Goal: Find specific page/section: Find specific page/section

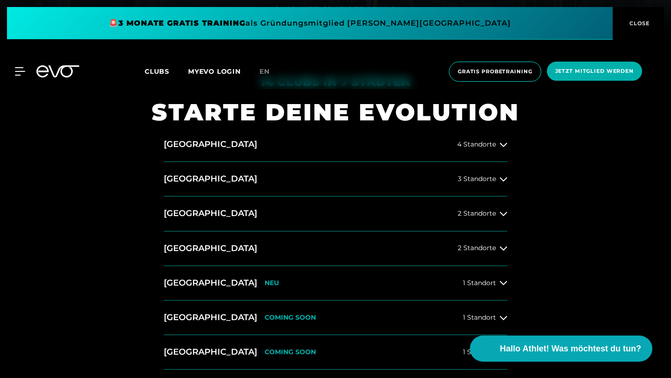
scroll to position [339, 0]
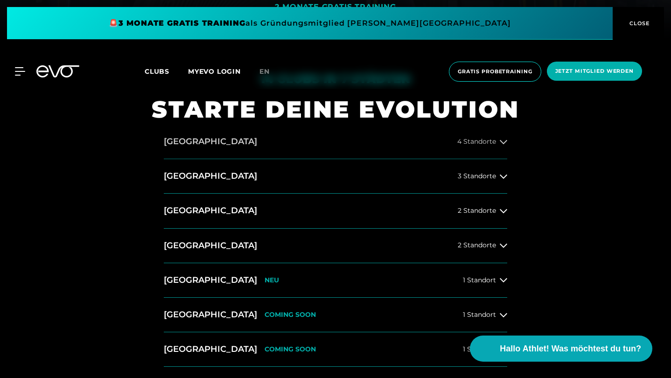
click at [497, 141] on div "4 Standorte" at bounding box center [482, 141] width 50 height 7
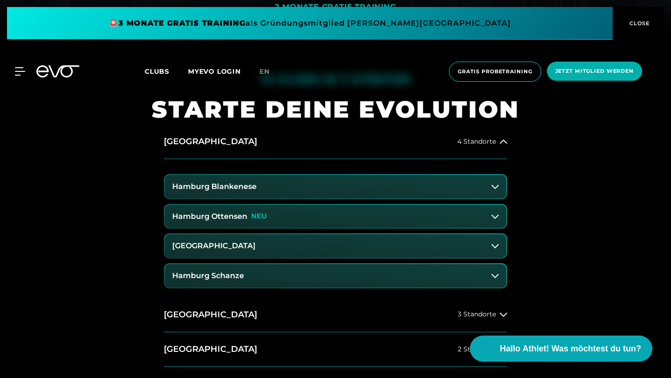
click at [294, 189] on button "Hamburg Blankenese" at bounding box center [336, 186] width 342 height 23
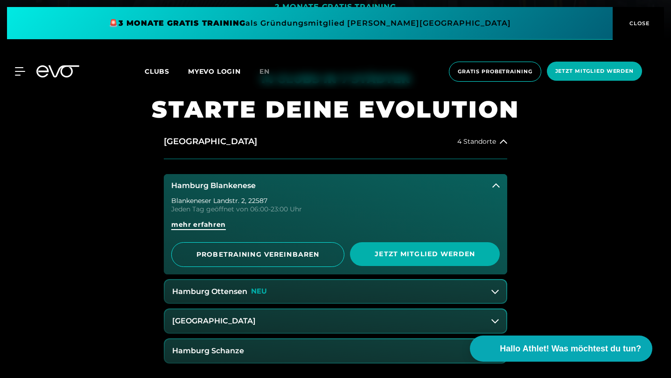
click at [202, 222] on span "mehr erfahren" at bounding box center [198, 225] width 55 height 10
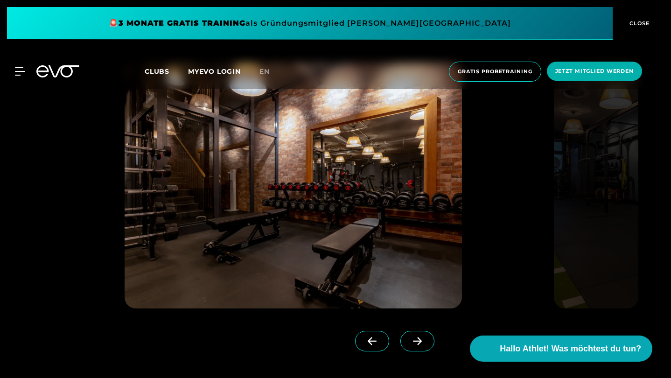
scroll to position [763, 0]
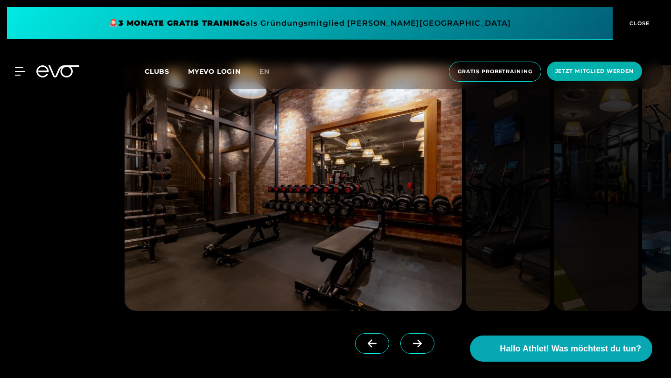
click at [429, 346] on span at bounding box center [417, 343] width 34 height 21
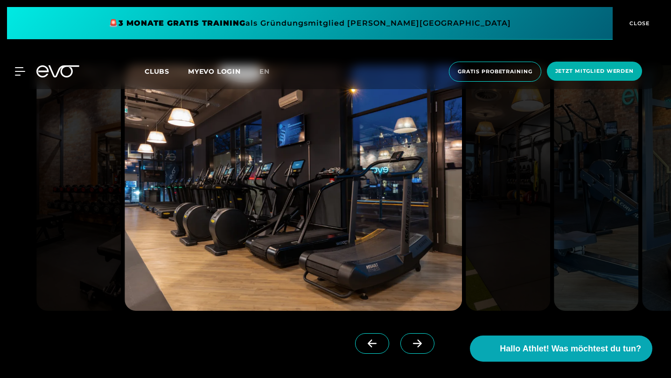
click at [425, 344] on icon at bounding box center [417, 343] width 16 height 8
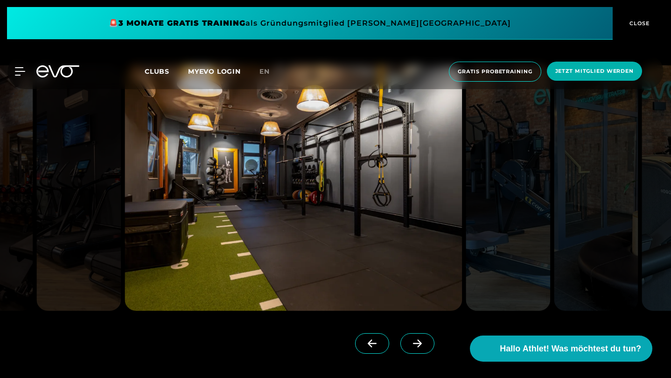
click at [425, 344] on icon at bounding box center [417, 343] width 16 height 8
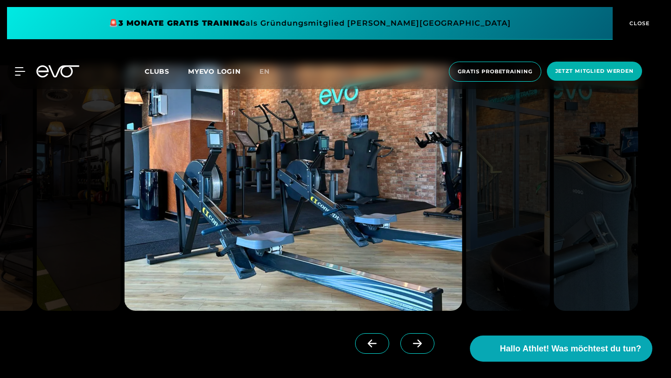
click at [425, 344] on icon at bounding box center [417, 343] width 16 height 8
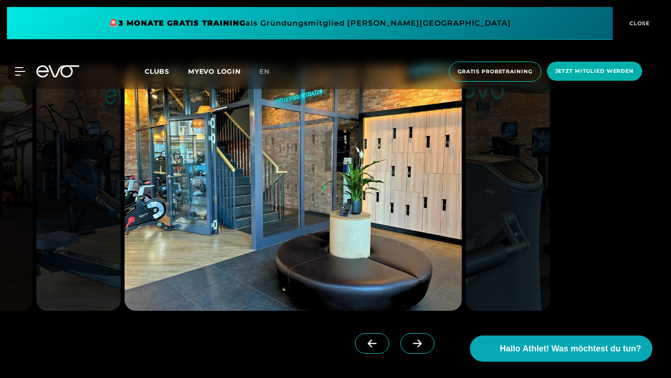
click at [425, 344] on icon at bounding box center [417, 343] width 16 height 8
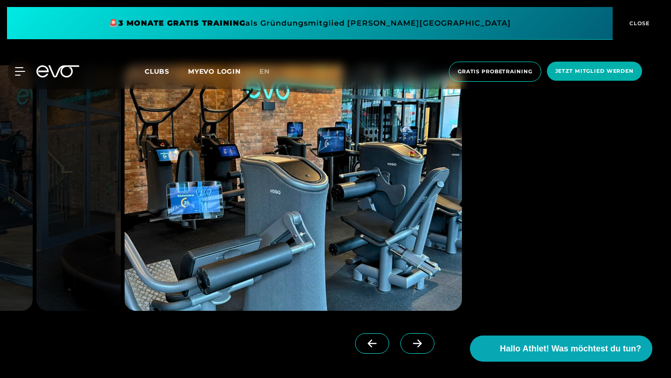
click at [425, 344] on icon at bounding box center [417, 343] width 16 height 8
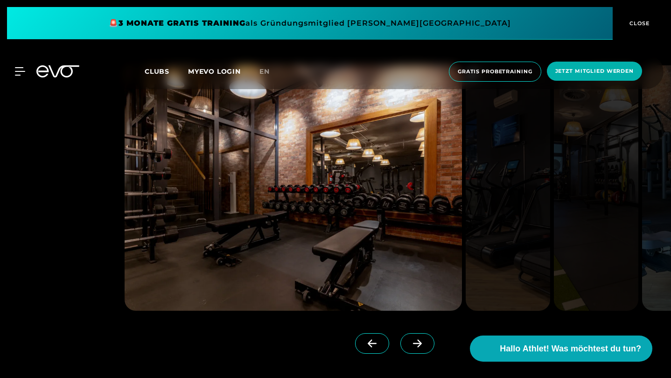
click at [326, 344] on div at bounding box center [240, 344] width 231 height 23
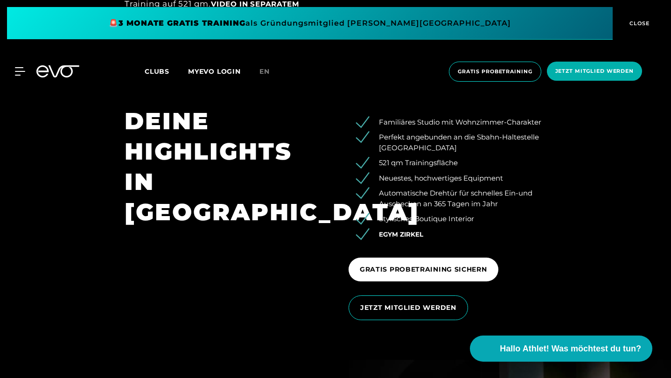
scroll to position [1331, 0]
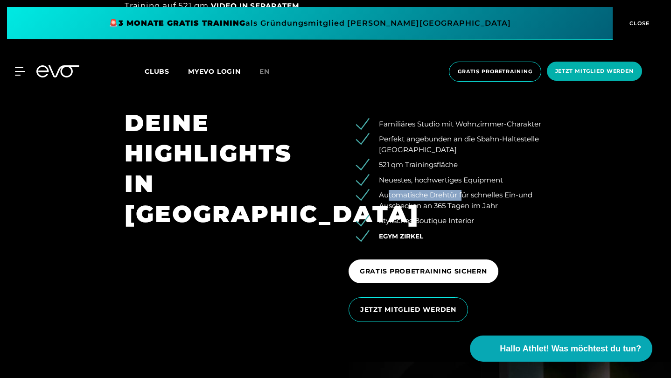
drag, startPoint x: 388, startPoint y: 177, endPoint x: 462, endPoint y: 177, distance: 73.8
click at [462, 190] on li "Automatische Drehtür für schnelles Ein-und Auschecken an 365 Tagen im Jahr" at bounding box center [455, 200] width 184 height 21
click at [475, 190] on li "Automatische Drehtür für schnelles Ein-und Auschecken an 365 Tagen im Jahr" at bounding box center [455, 200] width 184 height 21
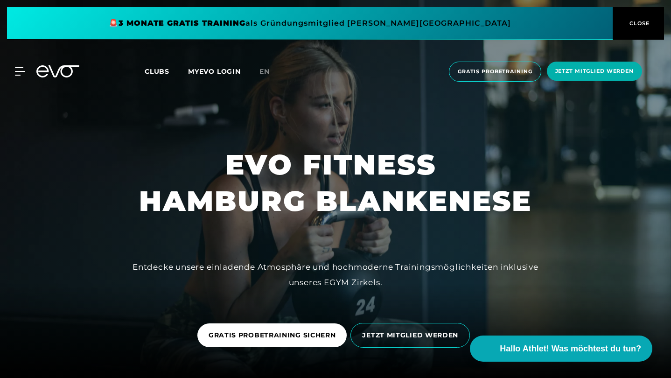
scroll to position [0, 0]
